Goal: Task Accomplishment & Management: Complete application form

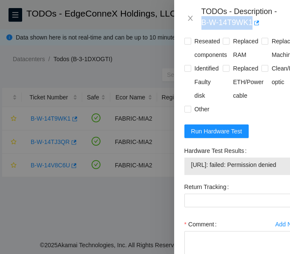
scroll to position [511, 0]
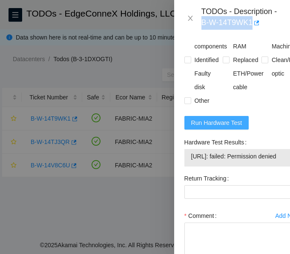
click at [215, 130] on button "Run Hardware Test" at bounding box center [216, 123] width 65 height 14
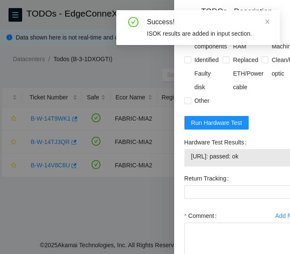
drag, startPoint x: 268, startPoint y: 192, endPoint x: 189, endPoint y: 202, distance: 79.7
click at [189, 167] on div "23.55.238.240: passed: ok" at bounding box center [242, 157] width 116 height 17
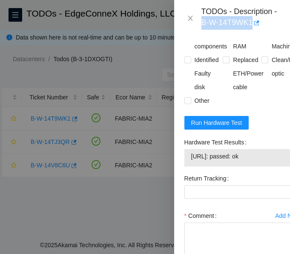
copy tbody "23.55.238.240: passed: ok"
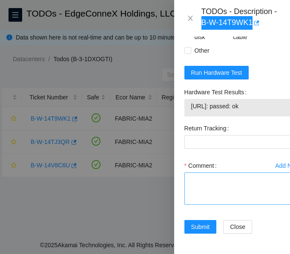
scroll to position [611, 0]
paste textarea "-Verified ticket is safe to work on: YES -NOCC Authorized: YES -Located server …"
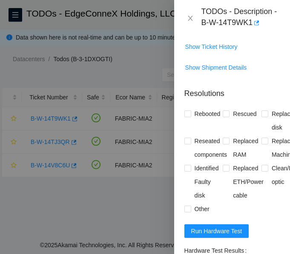
scroll to position [356, 0]
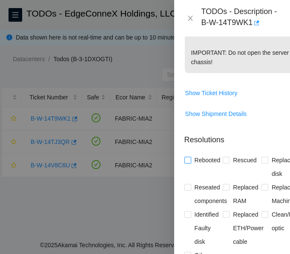
type textarea "-Verified ticket is safe to work on: YES -NOCC Authorized: YES -Located server …"
click at [189, 163] on input "Rebooted" at bounding box center [187, 160] width 6 height 6
checkbox input "true"
click at [224, 163] on input "Rescued" at bounding box center [226, 160] width 6 height 6
checkbox input "true"
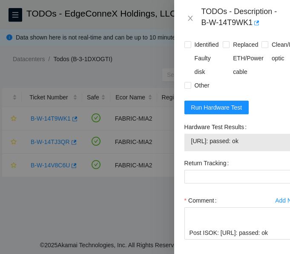
scroll to position [611, 0]
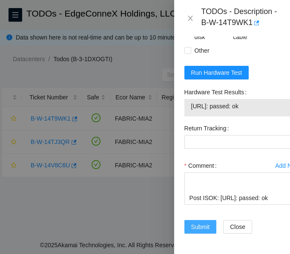
click at [201, 223] on span "Submit" at bounding box center [200, 227] width 19 height 9
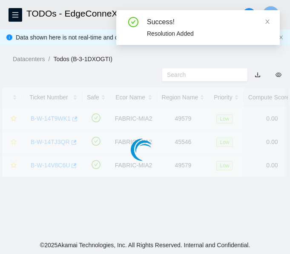
scroll to position [285, 0]
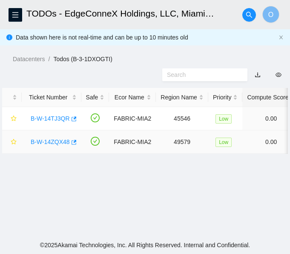
click at [54, 141] on link "B-W-14ZQX48" at bounding box center [50, 142] width 39 height 7
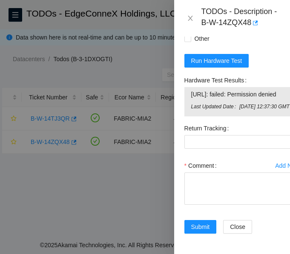
scroll to position [640, 0]
drag, startPoint x: 202, startPoint y: 24, endPoint x: 254, endPoint y: 20, distance: 52.1
click at [254, 20] on div "TODOs - Description - B-W-14ZQX48" at bounding box center [240, 18] width 78 height 23
copy div "B-W-14ZQX48"
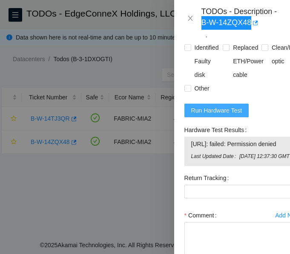
scroll to position [513, 0]
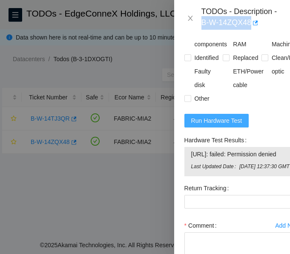
click at [223, 126] on span "Run Hardware Test" at bounding box center [216, 120] width 51 height 9
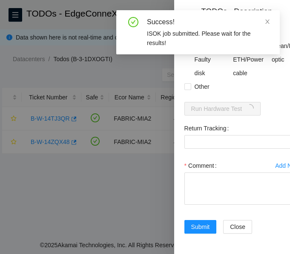
scroll to position [575, 0]
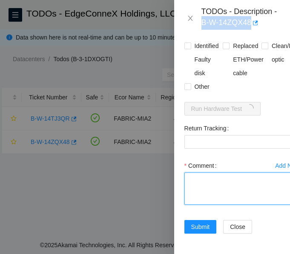
click at [205, 173] on textarea "Comment" at bounding box center [242, 189] width 116 height 32
paste textarea "-Verified ticket is safe to work on: YES -NOCC Authorized: YES -Located server …"
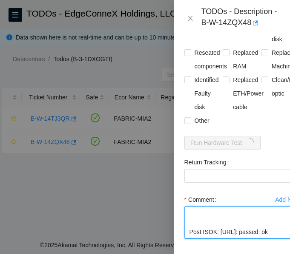
scroll to position [447, 0]
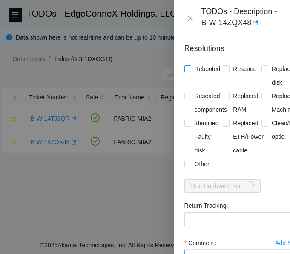
type textarea "-Verified ticket is safe to work on: YES -NOCC Authorized: YES -Located server …"
click at [188, 71] on input "Rebooted" at bounding box center [187, 69] width 6 height 6
checkbox input "true"
click at [224, 71] on input "Rescued" at bounding box center [226, 69] width 6 height 6
checkbox input "true"
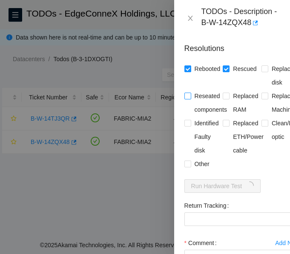
click at [187, 99] on input "Reseated components" at bounding box center [187, 96] width 6 height 6
checkbox input "true"
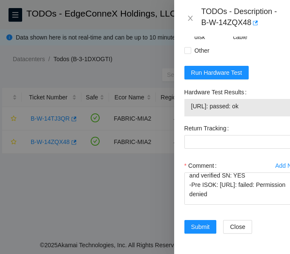
scroll to position [150, 0]
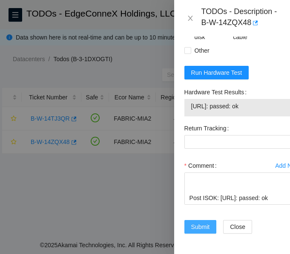
click at [204, 223] on span "Submit" at bounding box center [200, 227] width 19 height 9
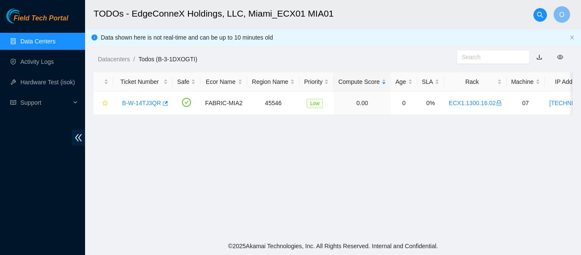
scroll to position [298, 0]
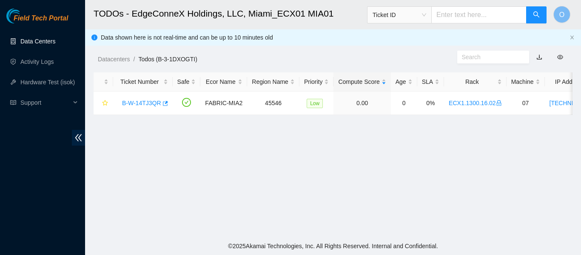
click at [31, 40] on link "Data Centers" at bounding box center [37, 41] width 35 height 7
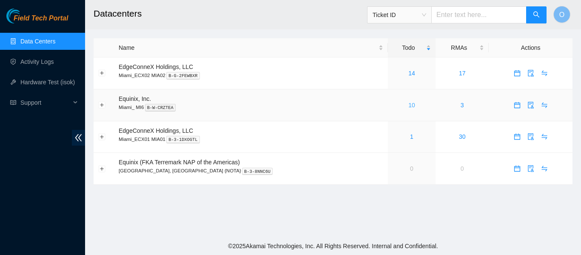
click at [408, 104] on link "10" at bounding box center [411, 105] width 7 height 7
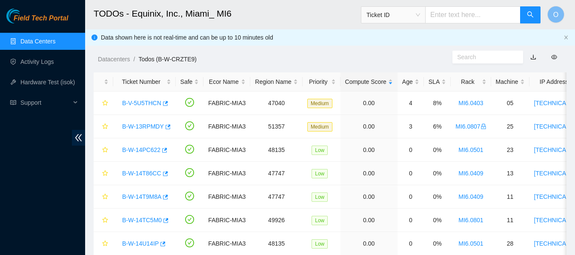
click at [260, 11] on h2 "TODOs - Equinix, Inc., Miami_ MI6" at bounding box center [289, 13] width 391 height 27
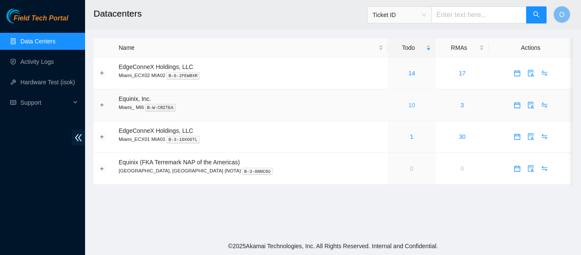
click at [408, 103] on link "10" at bounding box center [411, 105] width 7 height 7
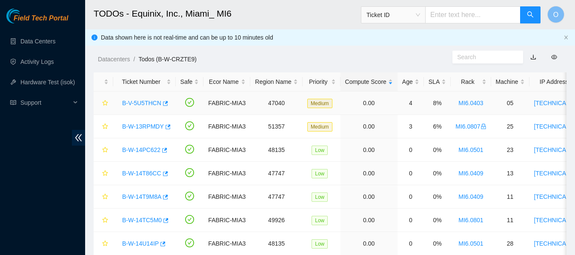
click at [147, 103] on link "B-V-5U5THCN" at bounding box center [141, 103] width 39 height 7
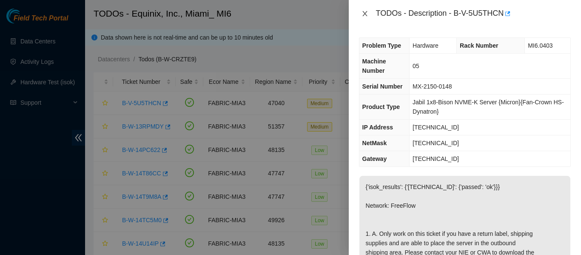
click at [365, 15] on icon "close" at bounding box center [365, 13] width 7 height 7
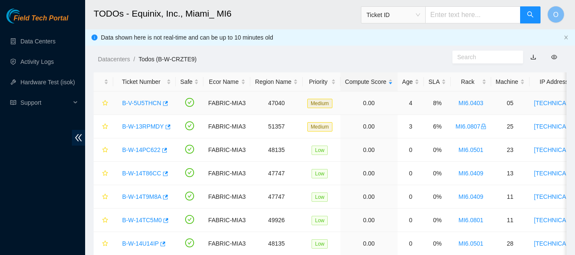
click at [151, 105] on link "B-V-5U5THCN" at bounding box center [141, 103] width 39 height 7
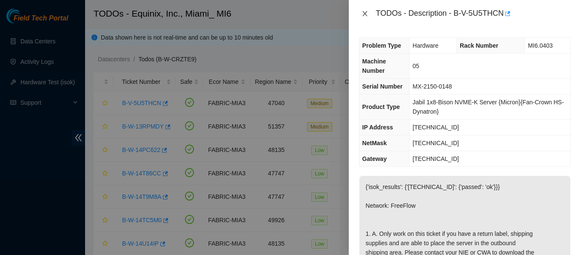
click at [367, 13] on icon "close" at bounding box center [365, 13] width 7 height 7
